Goal: Submit feedback/report problem

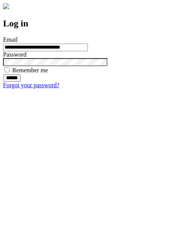
click at [21, 82] on input "******" at bounding box center [12, 78] width 18 height 8
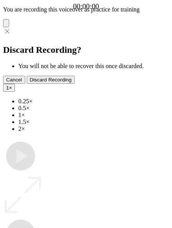
type input "**********"
